Goal: Check status: Check status

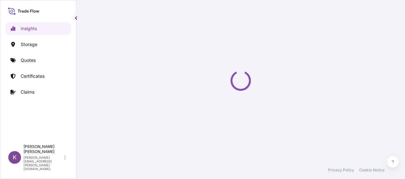
select select "2025"
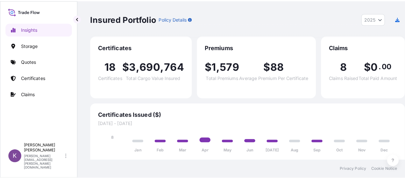
scroll to position [3, 0]
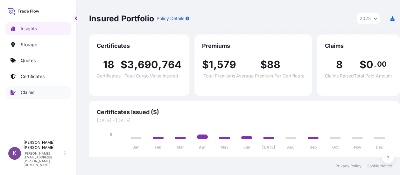
click at [34, 88] on link "Claims" at bounding box center [38, 92] width 66 height 13
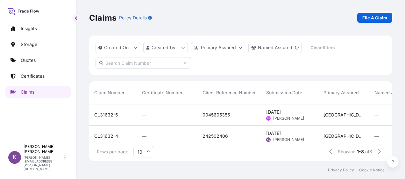
scroll to position [32, 0]
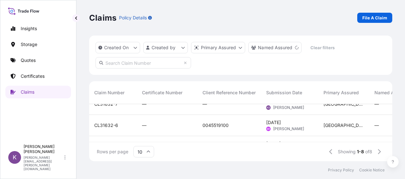
click at [212, 130] on div "0045519100" at bounding box center [229, 125] width 64 height 21
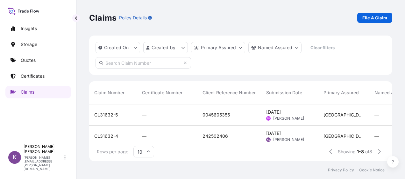
click at [219, 114] on span "0045605355" at bounding box center [215, 115] width 27 height 6
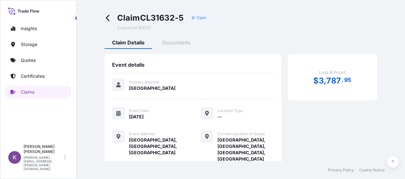
click at [109, 18] on icon at bounding box center [107, 17] width 7 height 7
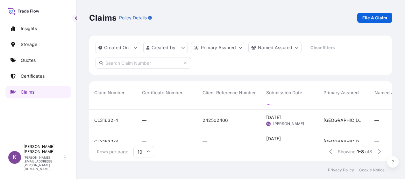
scroll to position [89, 0]
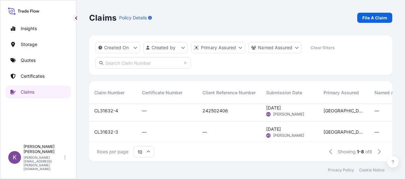
click at [202, 110] on div "242502406" at bounding box center [229, 111] width 64 height 21
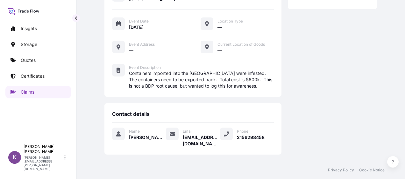
scroll to position [95, 0]
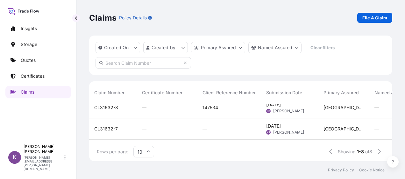
scroll to position [13, 0]
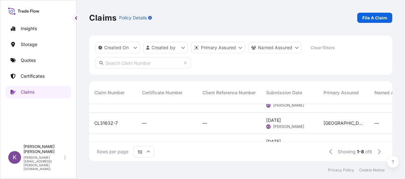
click at [209, 126] on div "—" at bounding box center [228, 123] width 53 height 6
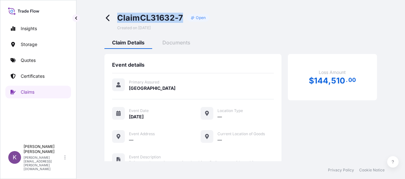
drag, startPoint x: 184, startPoint y: 18, endPoint x: 118, endPoint y: 24, distance: 65.7
click at [118, 24] on div "Claim CL31632-7 Open Created on 08/13/2025" at bounding box center [163, 22] width 93 height 18
drag, startPoint x: 118, startPoint y: 24, endPoint x: 181, endPoint y: 20, distance: 62.5
copy span "Claim CL31632-7"
